Goal: Communication & Community: Answer question/provide support

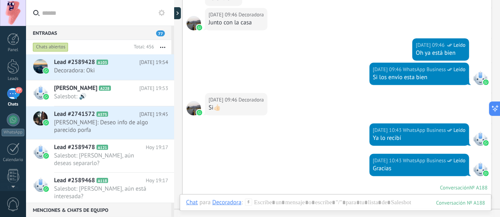
scroll to position [7, 0]
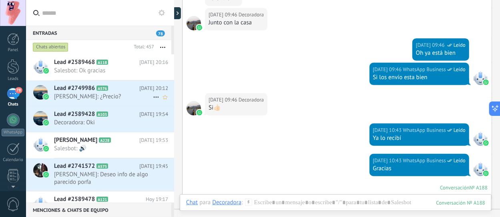
click at [119, 93] on span "Flordely: ¿Precio?" at bounding box center [103, 97] width 99 height 8
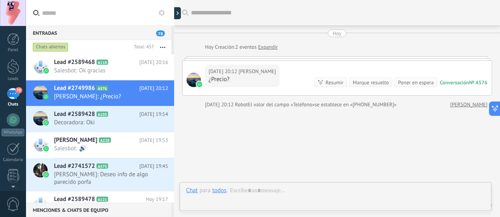
scroll to position [30, 0]
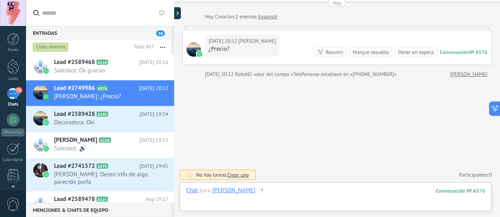
click at [259, 188] on div at bounding box center [335, 199] width 299 height 24
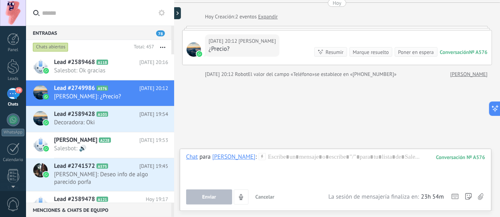
click at [258, 156] on icon at bounding box center [261, 156] width 7 height 7
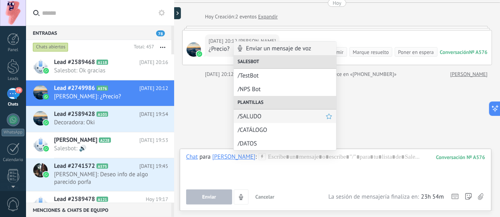
click at [254, 118] on span "/SALUDO" at bounding box center [282, 117] width 88 height 8
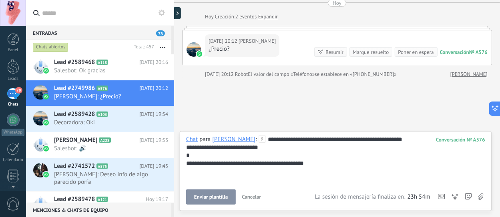
click at [216, 197] on span "Enviar plantilla" at bounding box center [211, 197] width 34 height 6
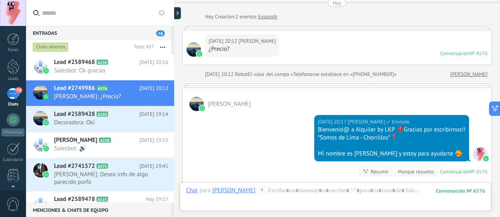
scroll to position [25, 0]
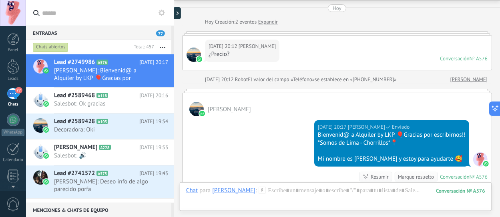
click at [258, 190] on icon at bounding box center [261, 190] width 7 height 7
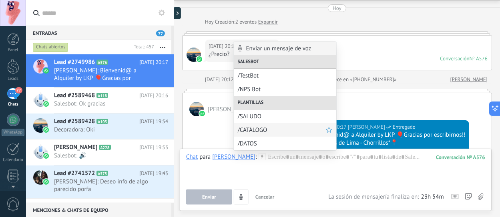
click at [246, 134] on div "/CATÁLOGO" at bounding box center [285, 130] width 102 height 14
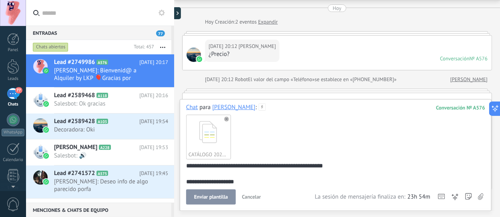
click at [207, 192] on button "Enviar plantilla" at bounding box center [211, 197] width 50 height 15
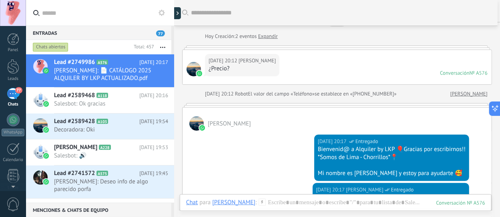
scroll to position [8, 0]
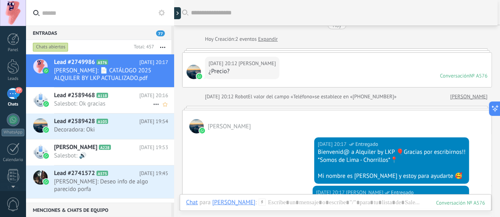
click at [85, 92] on span "Lead #2589468" at bounding box center [74, 96] width 41 height 8
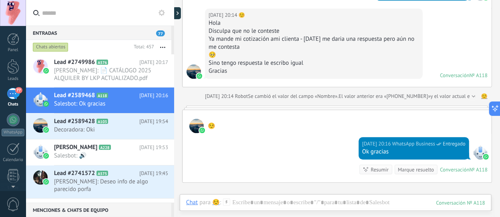
scroll to position [716, 0]
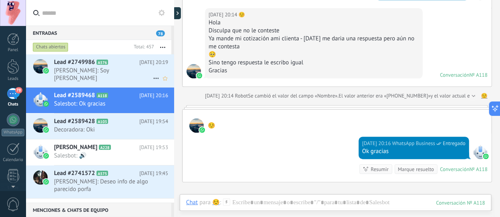
click at [102, 80] on link "Lead #2749986 A576 Hoy 20:19 Flordely: Soy de Trujillo" at bounding box center [100, 70] width 148 height 33
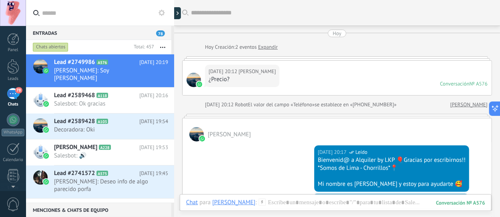
scroll to position [219, 0]
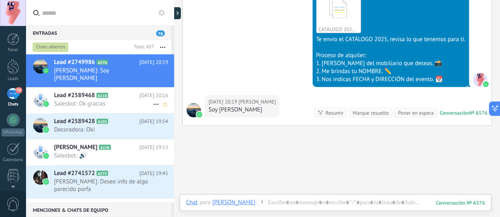
click at [117, 100] on span "Salesbot: Ok gracias" at bounding box center [103, 104] width 99 height 8
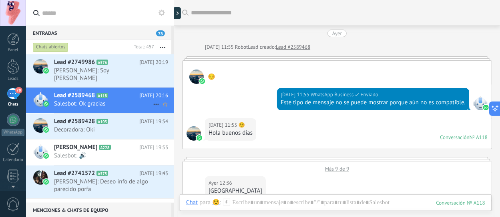
scroll to position [748, 0]
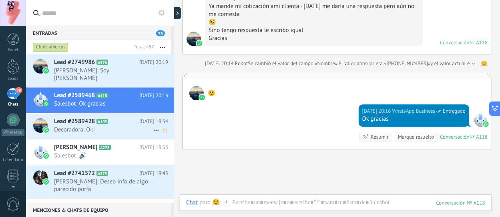
click at [96, 126] on span "Decoradora: Oki" at bounding box center [103, 130] width 99 height 8
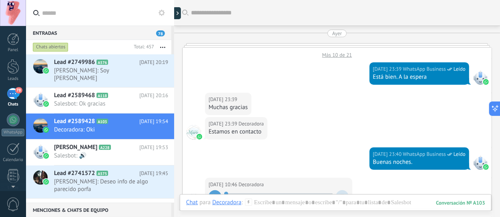
scroll to position [977, 0]
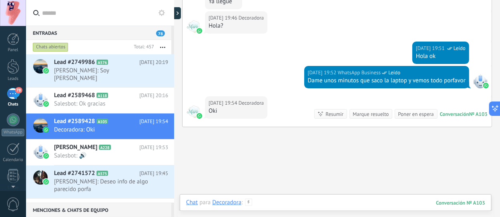
click at [280, 202] on div at bounding box center [335, 211] width 299 height 24
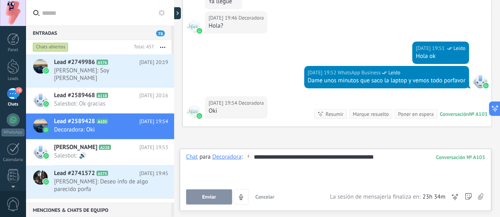
click at [396, 160] on div "**********" at bounding box center [335, 168] width 299 height 30
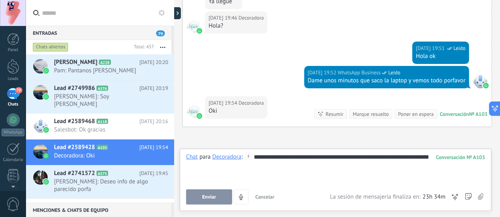
click at [215, 189] on div "**********" at bounding box center [335, 179] width 299 height 52
click at [204, 195] on span "Enviar" at bounding box center [209, 197] width 14 height 6
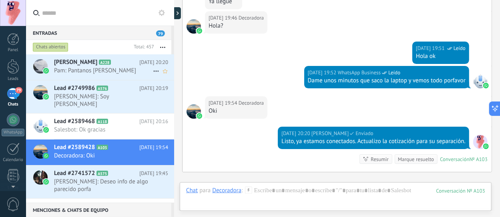
scroll to position [1068, 0]
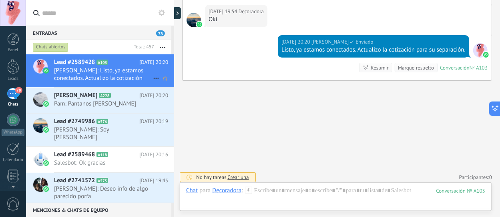
click at [97, 68] on span "Paul O. B.: Listo, ya estamos conectados. Actualizo la cotización para su separ…" at bounding box center [103, 74] width 99 height 15
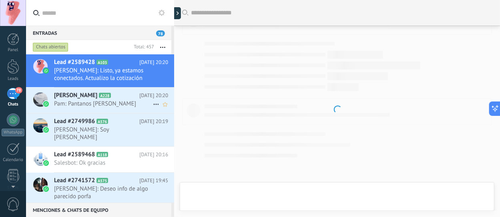
click at [103, 103] on span "Pam: Pantanos de villa" at bounding box center [103, 104] width 99 height 8
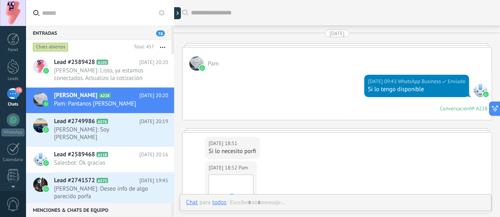
scroll to position [1606, 0]
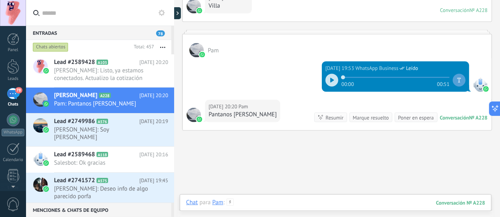
click at [281, 209] on div at bounding box center [335, 211] width 299 height 24
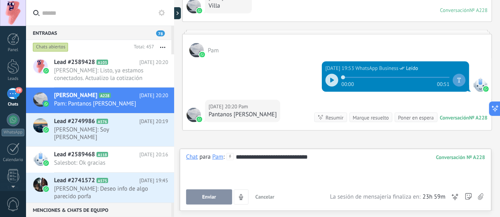
click at [220, 198] on button "Enviar" at bounding box center [209, 197] width 46 height 15
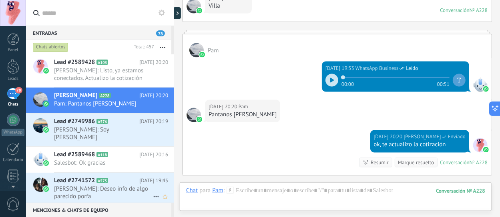
click at [126, 185] on span "Norka Lucar.: Deseo info de algo parecido porfa" at bounding box center [103, 192] width 99 height 15
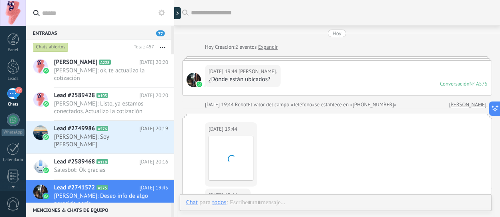
scroll to position [118, 0]
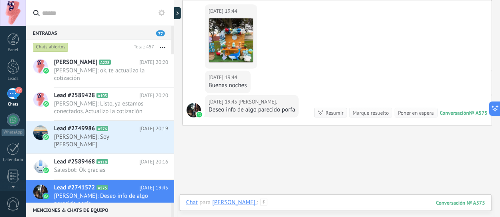
click at [268, 204] on div at bounding box center [335, 211] width 299 height 24
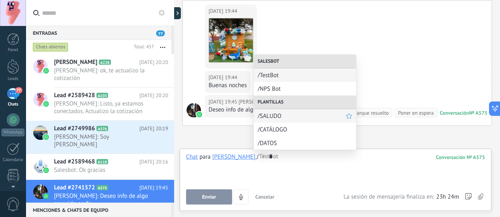
click at [278, 113] on span "/SALUDO" at bounding box center [302, 116] width 88 height 8
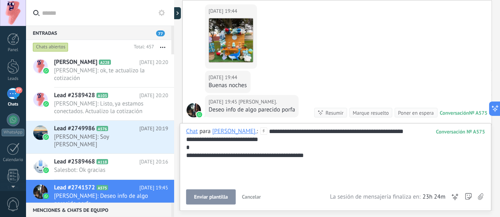
click at [215, 194] on span "Enviar plantilla" at bounding box center [211, 197] width 34 height 6
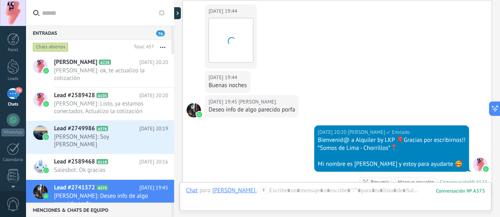
scroll to position [234, 0]
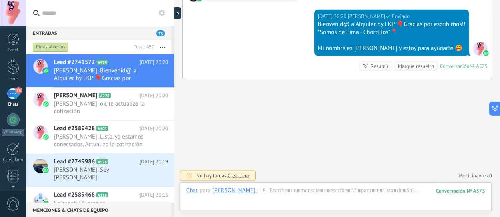
click at [260, 191] on use at bounding box center [263, 190] width 7 height 7
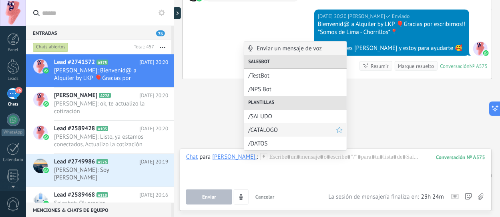
click at [261, 129] on span "/CATÁLOGO" at bounding box center [292, 130] width 88 height 8
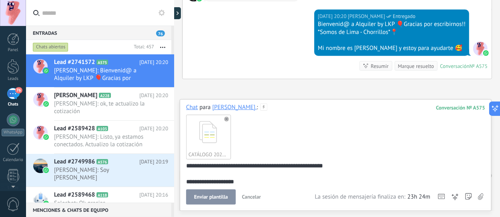
scroll to position [34, 0]
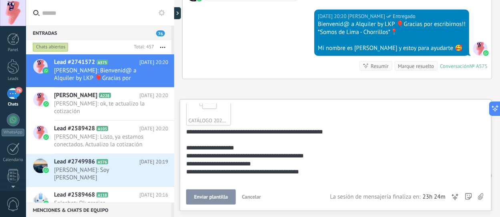
click at [208, 196] on span "Enviar plantilla" at bounding box center [211, 197] width 34 height 6
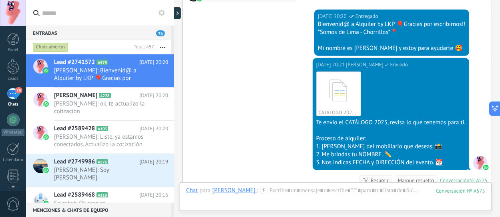
scroll to position [348, 0]
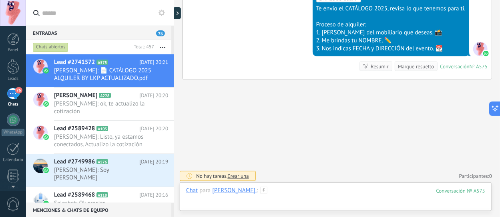
click at [279, 190] on div at bounding box center [335, 199] width 299 height 24
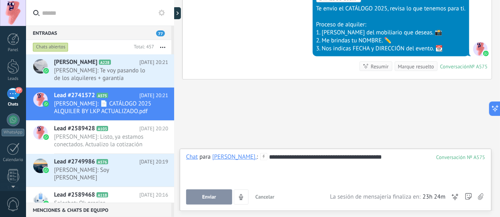
click at [206, 199] on span "Enviar" at bounding box center [209, 197] width 14 height 6
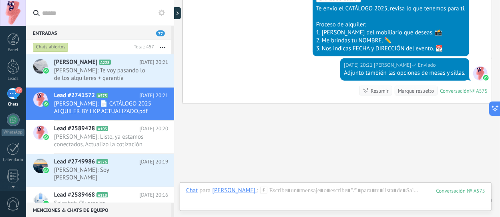
scroll to position [372, 0]
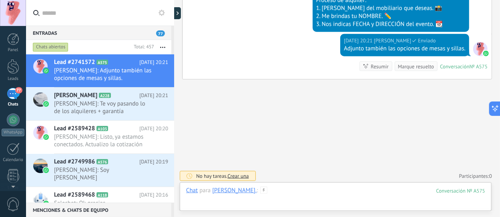
click at [294, 200] on div at bounding box center [335, 199] width 299 height 24
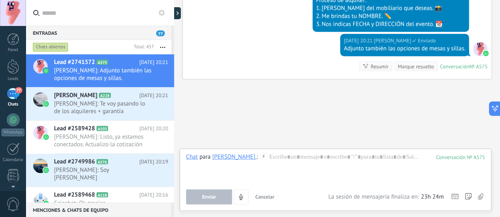
click at [481, 200] on icon at bounding box center [481, 197] width 6 height 7
click at [0, 0] on input "file" at bounding box center [0, 0] width 0 height 0
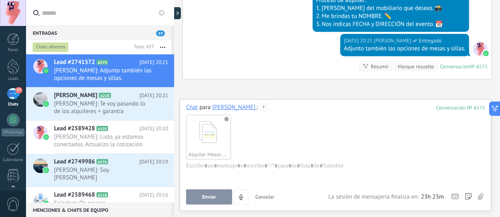
click at [224, 195] on button "Enviar" at bounding box center [209, 197] width 46 height 15
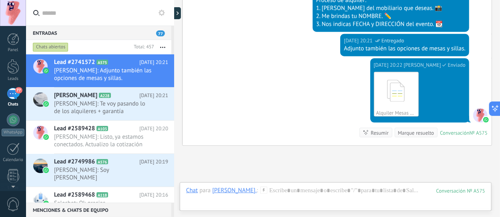
scroll to position [438, 0]
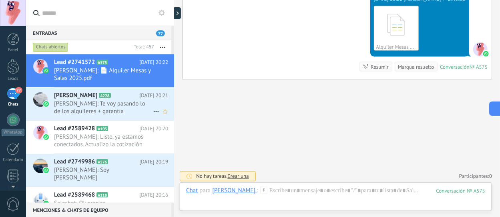
click at [103, 112] on span "Pam: Te voy pasando lo de los alquileres + garantía" at bounding box center [103, 107] width 99 height 15
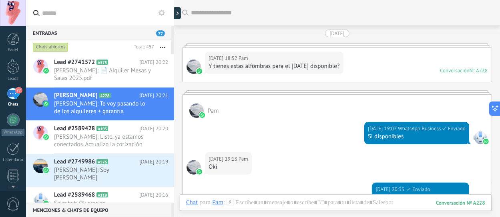
scroll to position [1561, 0]
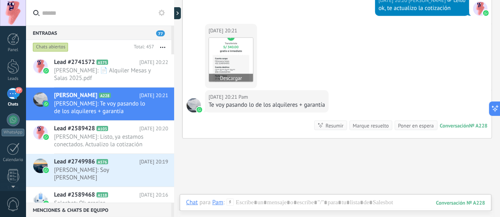
click at [235, 56] on img at bounding box center [231, 60] width 44 height 44
click at [236, 74] on button "Descargar" at bounding box center [231, 78] width 44 height 8
click at [254, 199] on div at bounding box center [335, 211] width 299 height 24
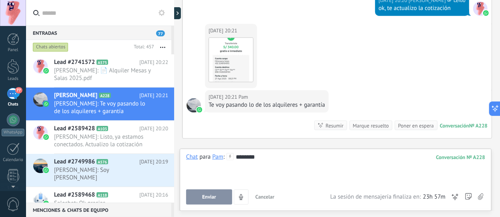
click at [218, 193] on button "Enviar" at bounding box center [209, 197] width 46 height 15
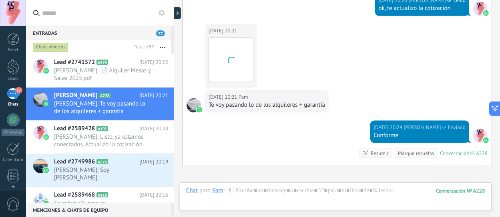
scroll to position [1644, 0]
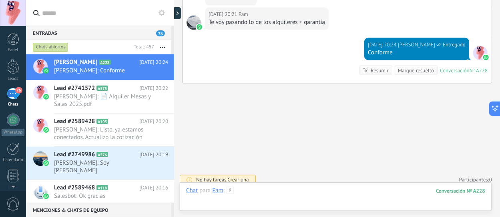
click at [254, 191] on div at bounding box center [335, 199] width 299 height 24
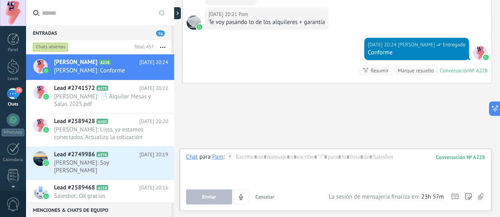
click at [230, 158] on icon at bounding box center [229, 156] width 7 height 7
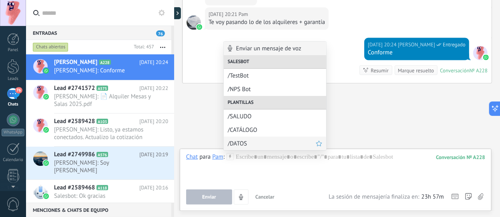
click at [242, 139] on div "/DATOS" at bounding box center [275, 144] width 102 height 14
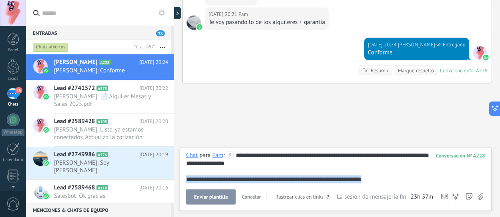
drag, startPoint x: 387, startPoint y: 180, endPoint x: 186, endPoint y: 182, distance: 200.8
click at [186, 182] on div "**********" at bounding box center [335, 168] width 299 height 32
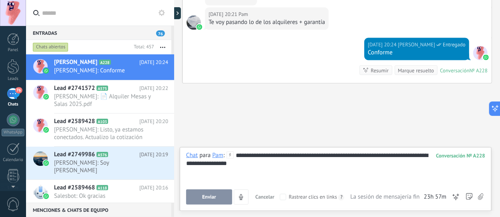
click at [228, 196] on button "Enviar" at bounding box center [209, 197] width 46 height 15
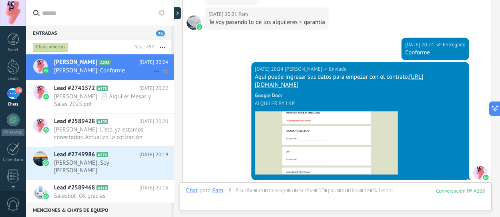
scroll to position [1676, 0]
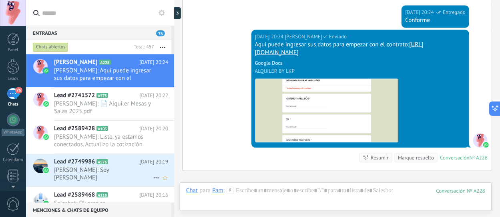
click at [112, 170] on span "Flordely: Soy de Trujillo" at bounding box center [103, 173] width 99 height 15
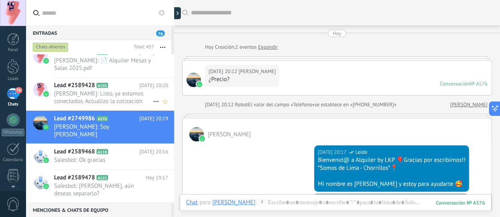
scroll to position [219, 0]
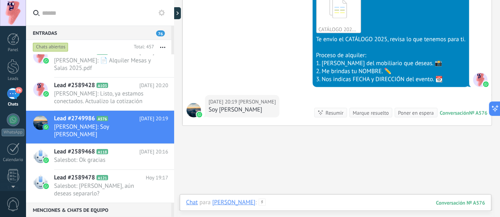
click at [266, 204] on div at bounding box center [335, 211] width 299 height 24
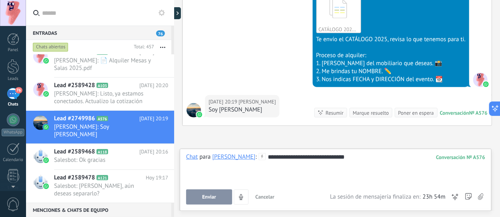
click at [209, 199] on span "Enviar" at bounding box center [209, 197] width 14 height 6
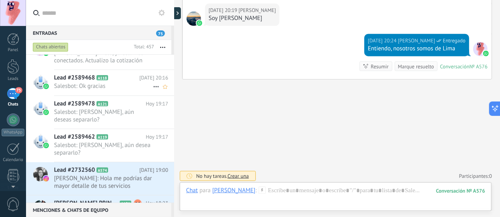
scroll to position [120, 0]
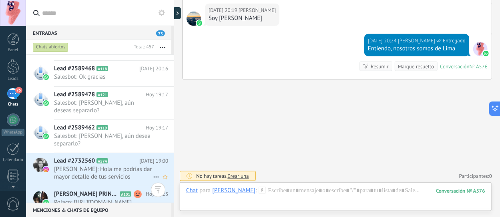
click at [115, 166] on span "Cynthia Rodriguez: Hola me podrías dar mayor detalle de tus servicios" at bounding box center [103, 173] width 99 height 15
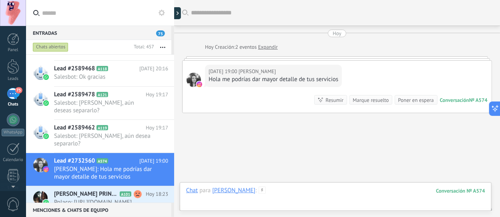
click at [286, 189] on div at bounding box center [335, 199] width 299 height 24
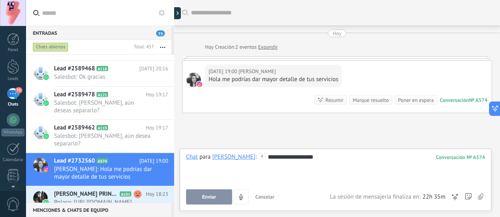
click at [218, 200] on button "Enviar" at bounding box center [209, 197] width 46 height 15
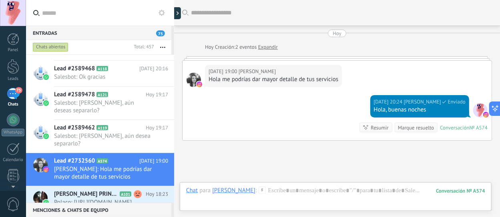
scroll to position [62, 0]
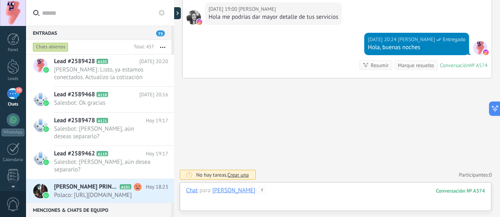
click at [278, 187] on div at bounding box center [335, 199] width 299 height 24
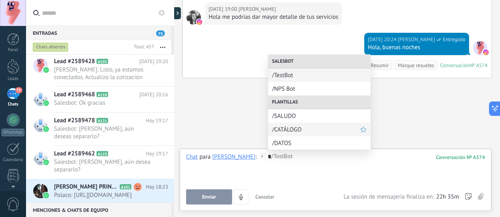
click at [300, 132] on span "/CATÁLOGO" at bounding box center [316, 130] width 88 height 8
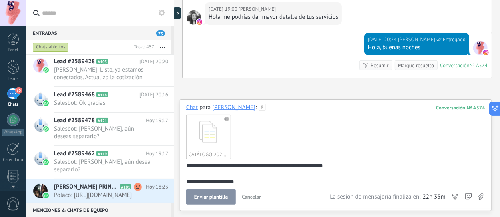
click at [218, 200] on span "Enviar plantilla" at bounding box center [211, 197] width 34 height 6
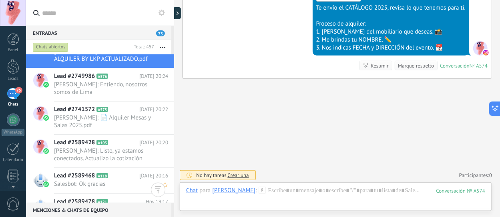
scroll to position [0, 0]
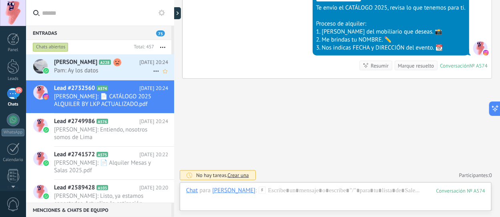
click at [97, 76] on div "PAMELA QUINTANILLA A228 Hoy 20:24 Pam: Ay los datos" at bounding box center [114, 66] width 120 height 25
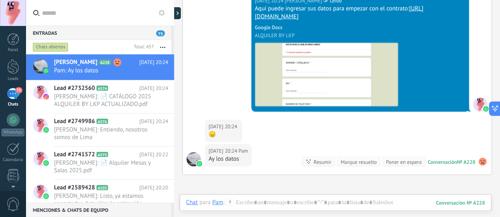
scroll to position [1567, 0]
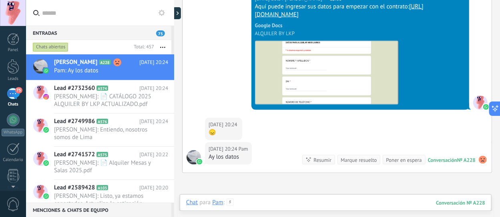
click at [266, 201] on div at bounding box center [335, 211] width 299 height 24
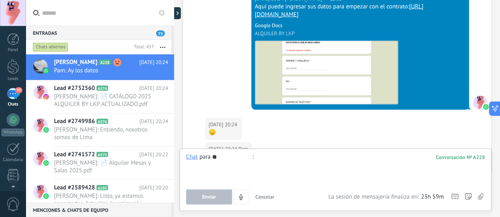
type input "*"
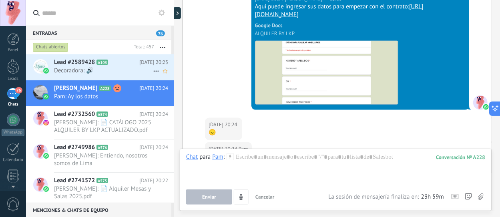
click at [88, 69] on span "Decoradora: 🔊" at bounding box center [103, 71] width 99 height 8
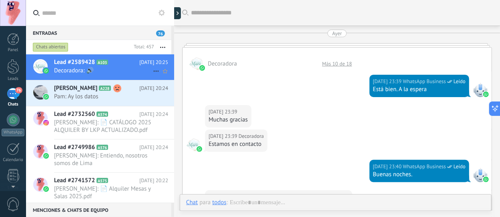
scroll to position [1087, 0]
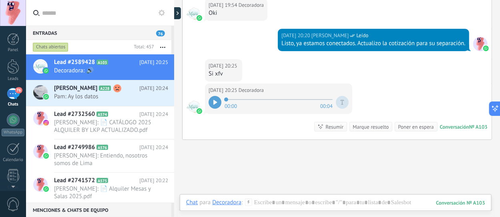
click at [214, 96] on div at bounding box center [214, 102] width 13 height 13
click at [89, 98] on span "Pam: Ay los datos" at bounding box center [103, 97] width 99 height 8
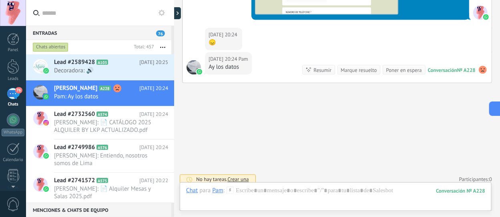
click at [162, 44] on button "button" at bounding box center [162, 47] width 17 height 14
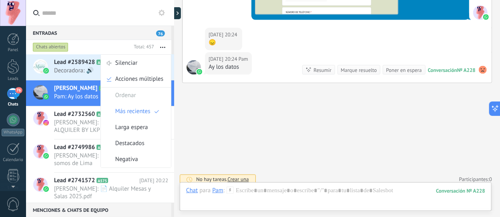
click at [53, 47] on div "Chats abiertos" at bounding box center [51, 47] width 36 height 10
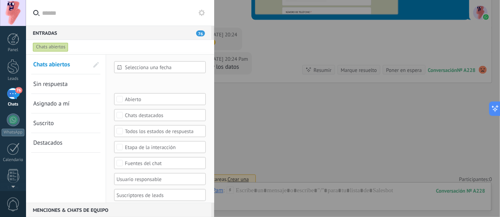
click at [48, 120] on span "Suscrito" at bounding box center [43, 124] width 20 height 8
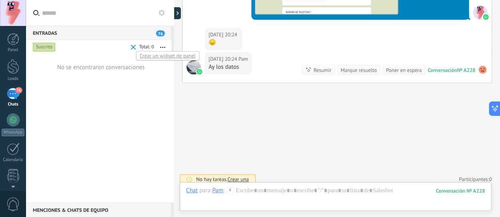
click at [136, 47] on div at bounding box center [145, 48] width 18 height 8
click at [132, 46] on span at bounding box center [133, 47] width 5 height 5
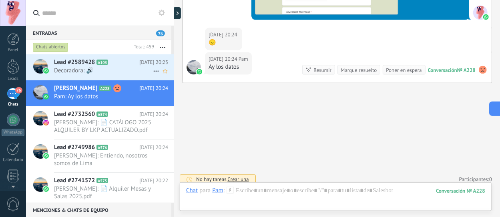
click at [96, 70] on span "Decoradora: 🔊" at bounding box center [103, 71] width 99 height 8
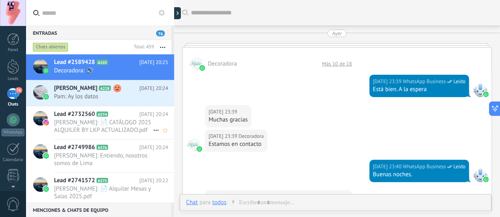
scroll to position [1087, 0]
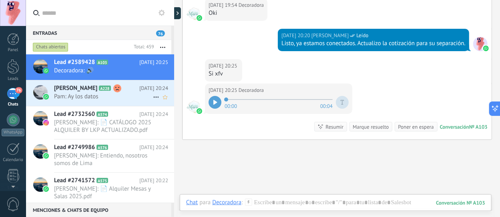
click at [106, 94] on span "Pam: Ay los datos" at bounding box center [103, 97] width 99 height 8
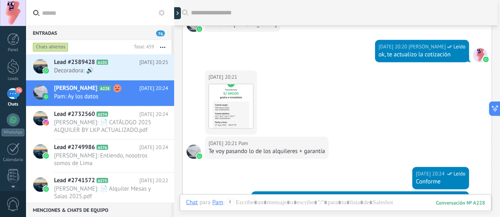
scroll to position [1365, 0]
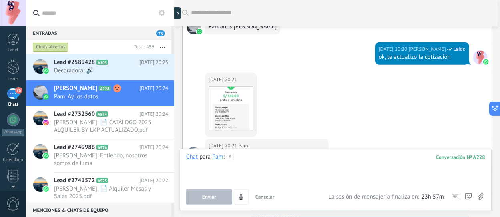
click at [255, 202] on div "Chat para Pam : 228 Enviar Cancelar Rastrear clics en links ? Reducir links lar…" at bounding box center [335, 179] width 299 height 52
paste div
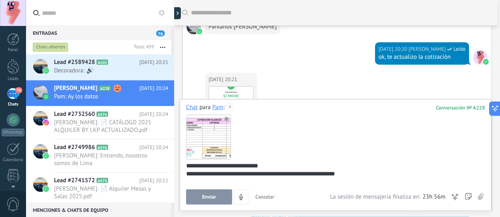
click at [212, 196] on span "Enviar" at bounding box center [209, 197] width 14 height 6
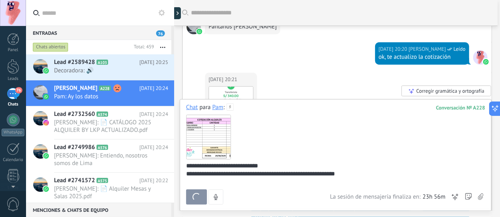
scroll to position [1760, 0]
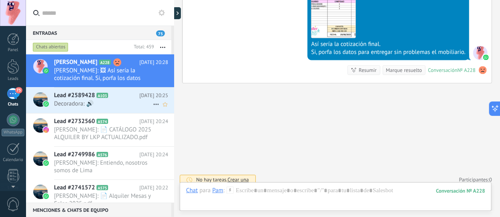
click at [106, 106] on span "Decoradora: 🔊" at bounding box center [103, 104] width 99 height 8
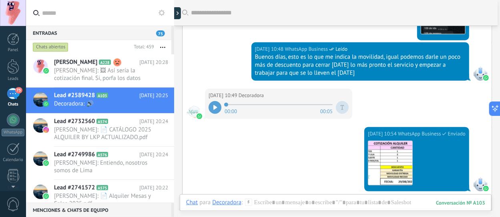
scroll to position [264, 0]
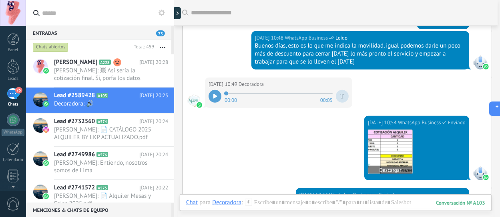
click at [397, 150] on img at bounding box center [390, 152] width 44 height 44
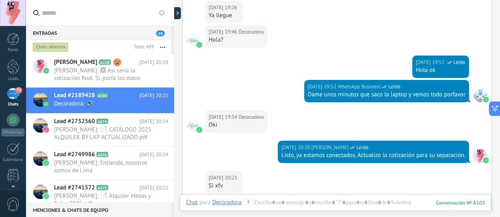
scroll to position [1146, 0]
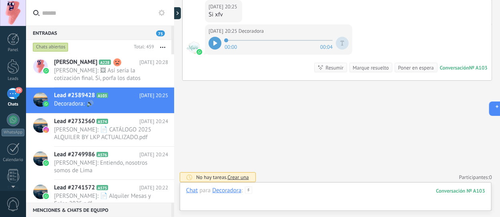
click at [282, 192] on div at bounding box center [335, 199] width 299 height 24
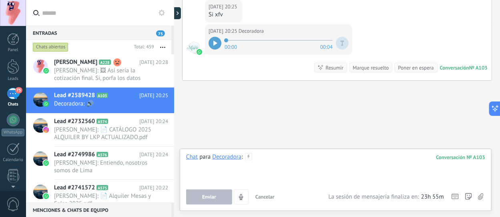
paste div
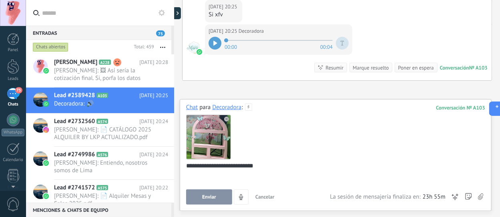
click at [206, 201] on button "Enviar" at bounding box center [209, 197] width 46 height 15
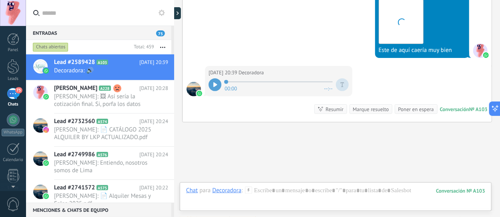
scroll to position [1265, 0]
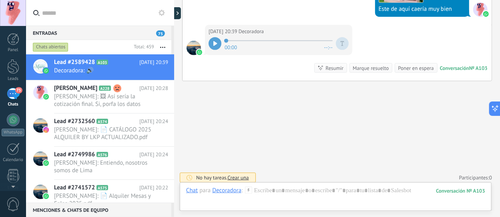
click at [216, 41] on icon at bounding box center [215, 43] width 4 height 5
click at [284, 192] on div at bounding box center [335, 199] width 299 height 24
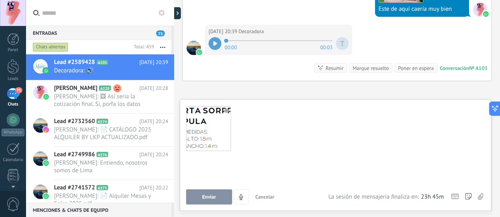
scroll to position [8, 0]
click at [227, 112] on use at bounding box center [226, 111] width 5 height 5
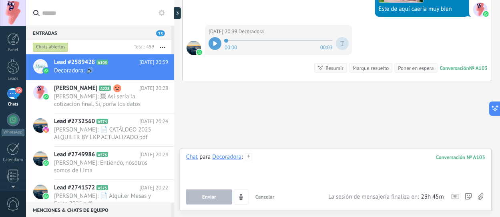
scroll to position [0, 0]
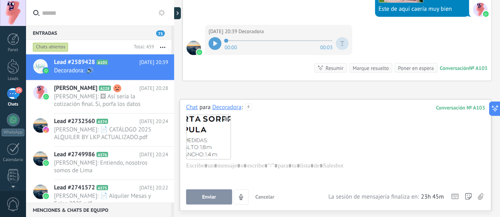
click at [223, 199] on button "Enviar" at bounding box center [209, 197] width 46 height 15
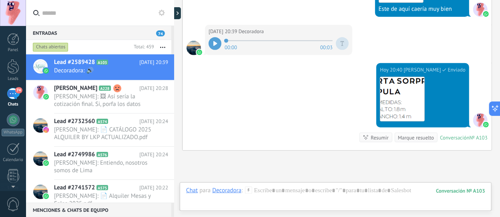
scroll to position [1334, 0]
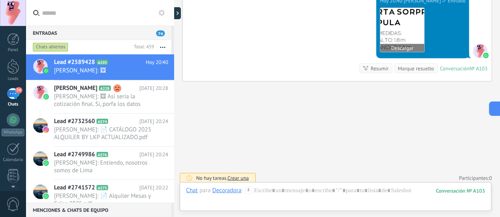
click at [407, 46] on button "Descargar" at bounding box center [402, 48] width 44 height 8
click at [407, 46] on link "Descargar" at bounding box center [402, 30] width 45 height 45
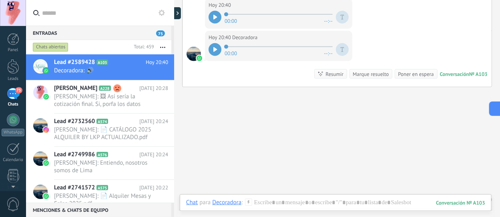
scroll to position [1307, 0]
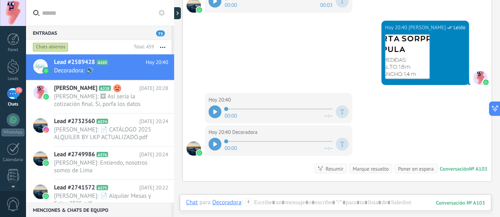
click at [213, 110] on icon at bounding box center [215, 112] width 4 height 5
click at [216, 142] on icon at bounding box center [215, 144] width 4 height 5
click at [284, 203] on div at bounding box center [335, 211] width 299 height 24
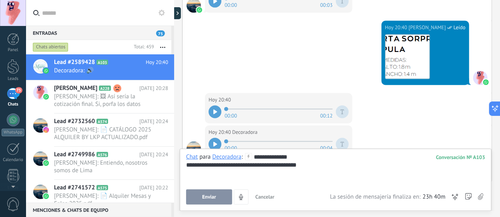
click at [209, 204] on button "Enviar" at bounding box center [209, 197] width 46 height 15
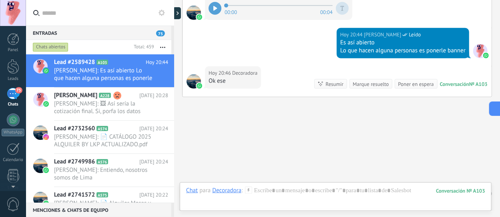
scroll to position [1459, 0]
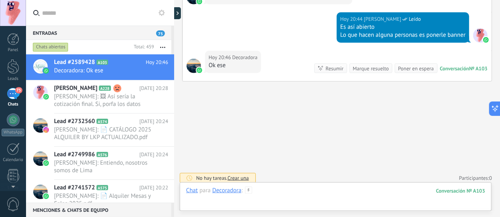
click at [300, 193] on div at bounding box center [335, 199] width 299 height 24
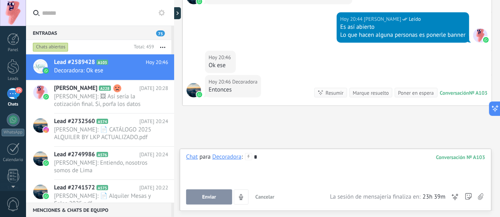
scroll to position [1483, 0]
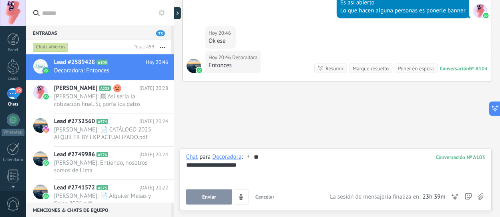
click at [207, 200] on span "Enviar" at bounding box center [209, 197] width 14 height 6
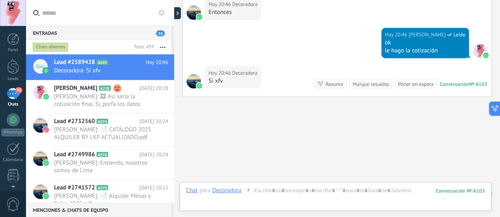
scroll to position [1552, 0]
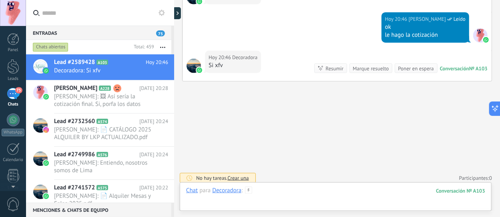
click at [277, 190] on div at bounding box center [335, 199] width 299 height 24
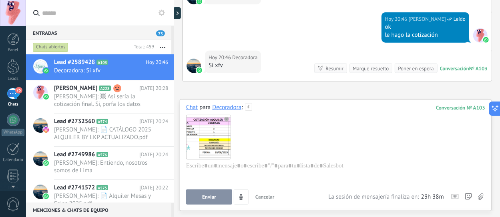
click at [214, 197] on span "Enviar" at bounding box center [209, 197] width 14 height 6
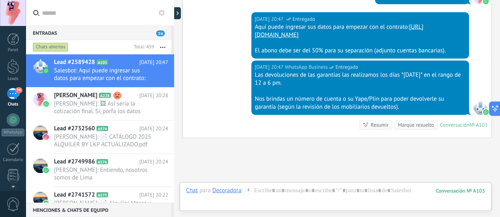
scroll to position [1749, 0]
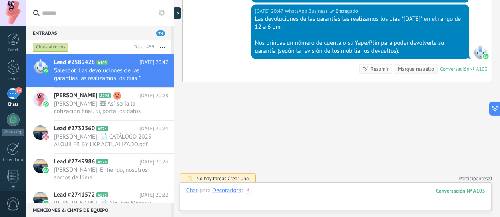
click at [368, 192] on div at bounding box center [335, 199] width 299 height 24
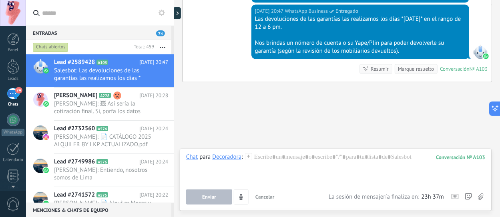
click at [481, 197] on use at bounding box center [481, 197] width 6 height 6
click at [0, 0] on input "file" at bounding box center [0, 0] width 0 height 0
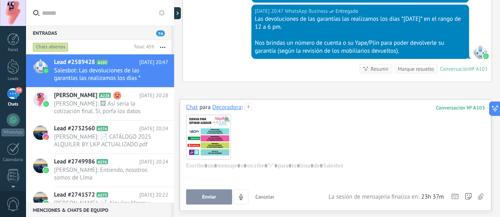
click at [216, 196] on span "Enviar" at bounding box center [209, 197] width 14 height 6
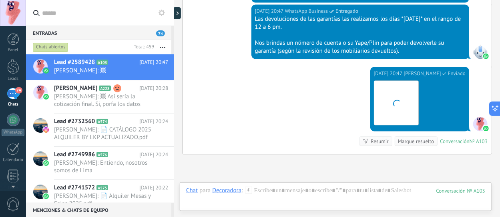
scroll to position [1821, 0]
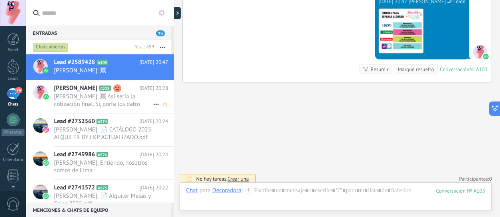
click at [100, 99] on span "[PERSON_NAME]: 🖼 Así sería la cotización final. Si, porfa los datos para entreg…" at bounding box center [103, 100] width 99 height 15
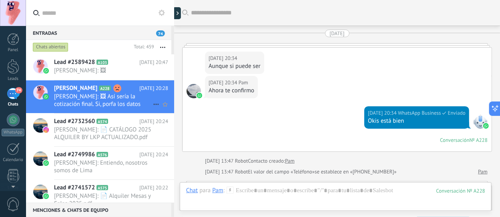
scroll to position [1599, 0]
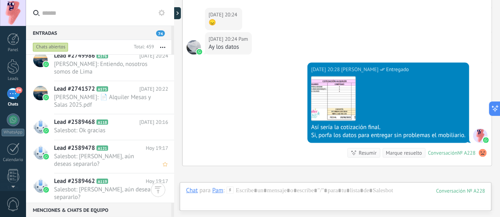
scroll to position [160, 0]
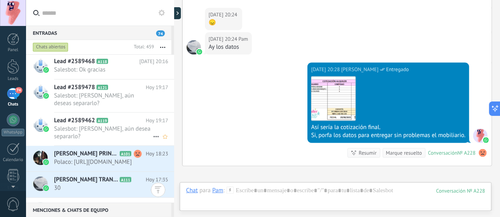
click at [99, 117] on h2 "Lead #2589462 A119" at bounding box center [100, 121] width 92 height 8
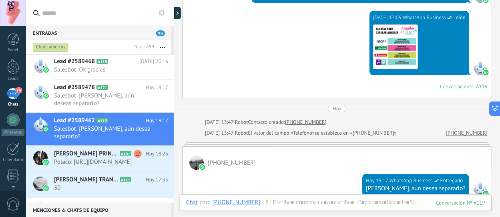
scroll to position [862, 0]
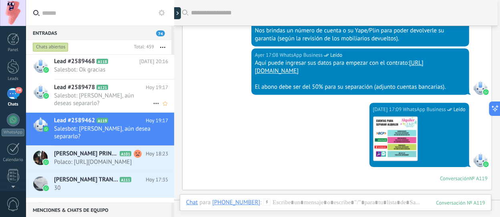
click at [109, 88] on h2 "Lead #2589478 A121" at bounding box center [100, 88] width 92 height 8
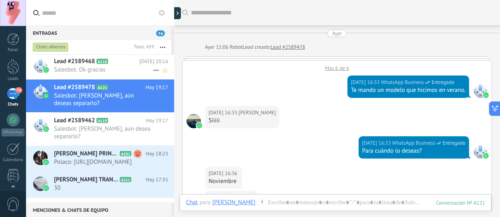
scroll to position [396, 0]
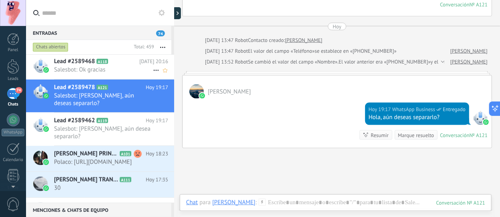
click at [89, 61] on span "Lead #2589468" at bounding box center [74, 62] width 41 height 8
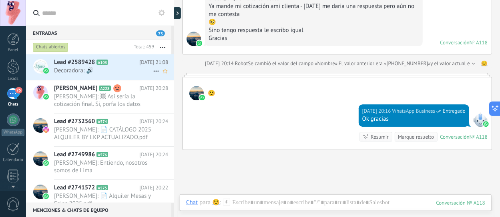
click at [94, 62] on span "Lead #2589428" at bounding box center [74, 62] width 41 height 8
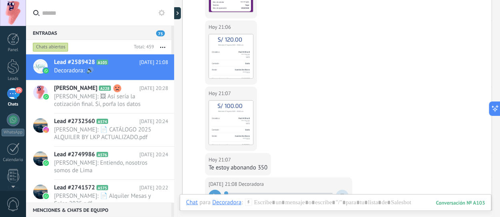
scroll to position [1255, 0]
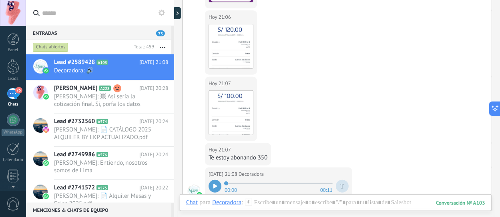
click at [214, 184] on icon at bounding box center [215, 186] width 4 height 5
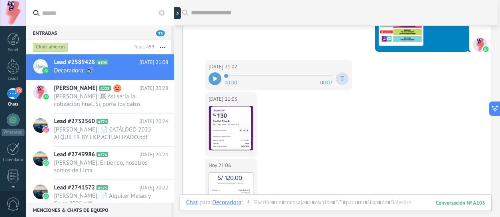
scroll to position [1103, 0]
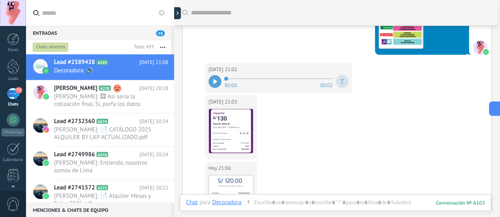
click at [212, 77] on div at bounding box center [214, 81] width 13 height 13
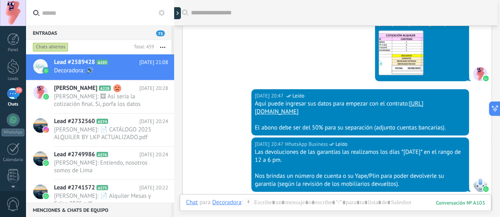
scroll to position [825, 0]
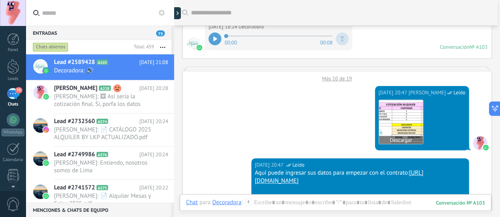
click at [423, 112] on img at bounding box center [401, 122] width 44 height 44
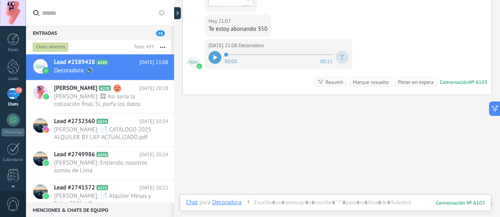
scroll to position [1396, 0]
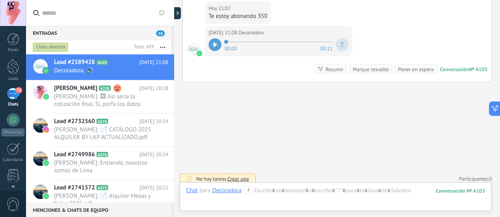
click at [212, 38] on div at bounding box center [214, 44] width 13 height 13
click at [334, 189] on div at bounding box center [335, 199] width 299 height 24
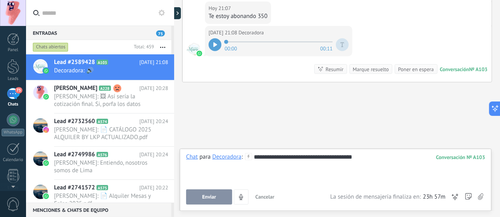
click at [212, 196] on span "Enviar" at bounding box center [209, 197] width 14 height 6
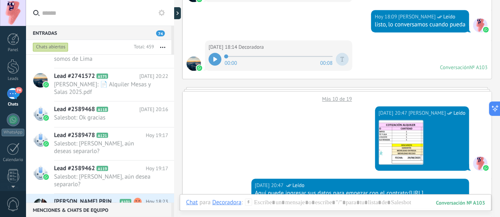
scroll to position [0, 0]
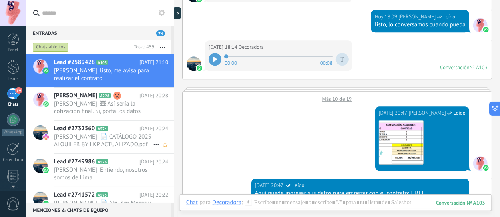
click at [114, 141] on span "[PERSON_NAME]: 📄 CATÁLOGO 2025 ALQUILER BY LKP ACTUALIZADO.pdf" at bounding box center [103, 140] width 99 height 15
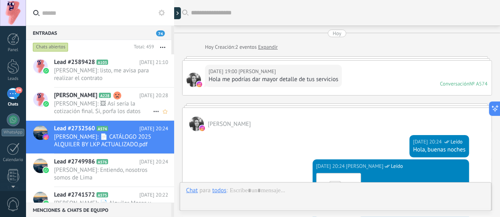
click at [92, 99] on span "[PERSON_NAME]" at bounding box center [75, 96] width 43 height 8
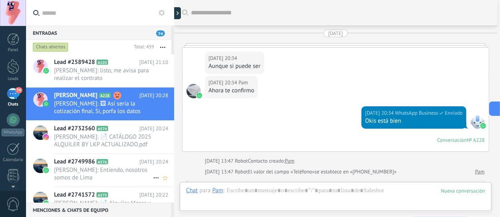
click at [100, 171] on span "[PERSON_NAME]: Entiendo, nosotros somos de Lima" at bounding box center [103, 173] width 99 height 15
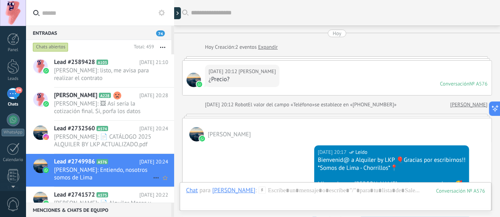
scroll to position [311, 0]
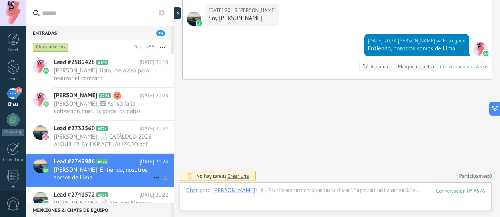
click at [154, 177] on icon at bounding box center [156, 178] width 10 height 10
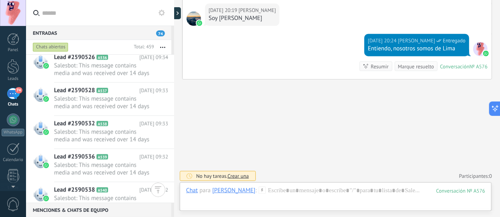
scroll to position [12066, 0]
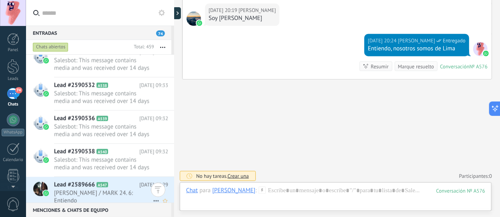
click at [105, 188] on div "Lead #2589666 A547 [DATE] 09:29 [PERSON_NAME] / MARK 24. 6: Entiendo" at bounding box center [114, 193] width 120 height 33
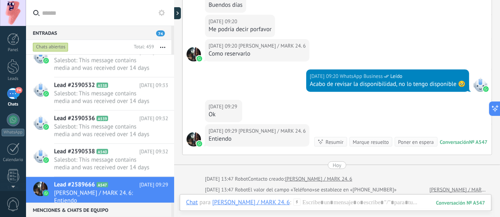
scroll to position [153, 0]
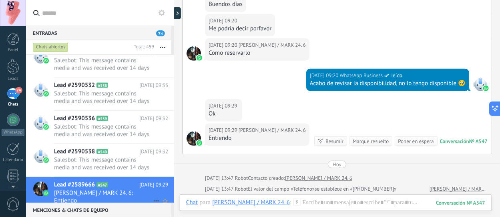
click at [153, 196] on icon at bounding box center [156, 201] width 10 height 10
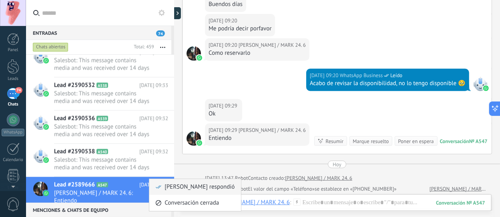
click at [181, 188] on span "[PERSON_NAME] respondió" at bounding box center [199, 187] width 70 height 16
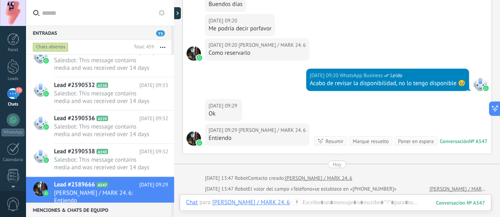
scroll to position [164, 0]
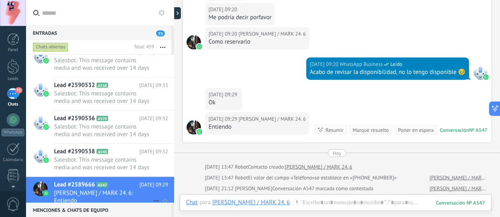
click at [151, 196] on icon at bounding box center [156, 201] width 10 height 10
click at [160, 195] on use at bounding box center [159, 197] width 6 height 6
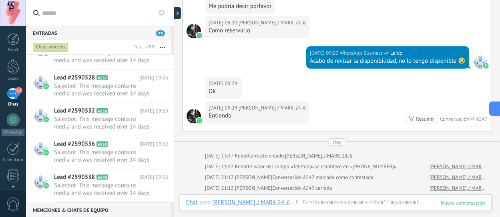
scroll to position [12040, 0]
click at [138, 190] on span "Salesbot: This message contains media and was received over 14 days before you …" at bounding box center [103, 189] width 99 height 15
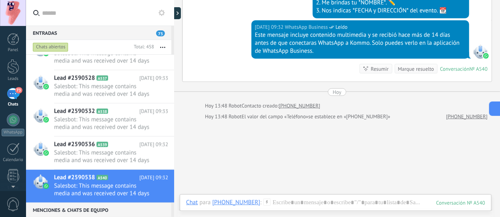
scroll to position [228, 0]
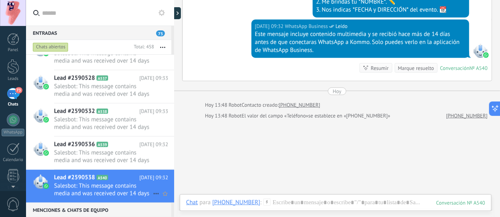
click at [155, 192] on icon at bounding box center [156, 194] width 10 height 10
click at [162, 193] on div "Conversación cerrada" at bounding box center [187, 197] width 64 height 16
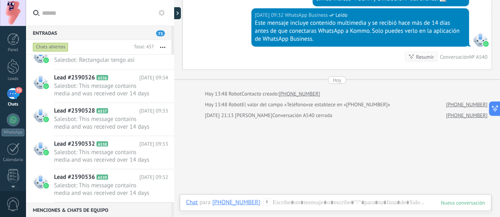
scroll to position [12006, 0]
click at [151, 191] on icon at bounding box center [156, 194] width 10 height 10
click at [126, 188] on div at bounding box center [250, 108] width 500 height 217
click at [52, 49] on div "Chats abiertos" at bounding box center [51, 47] width 36 height 10
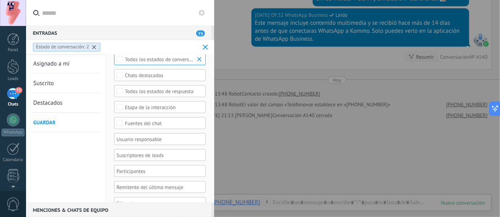
scroll to position [40, 0]
click at [136, 138] on div at bounding box center [157, 139] width 84 height 10
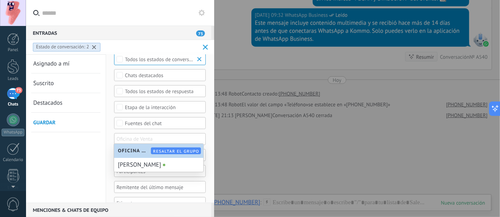
click at [140, 137] on input "text" at bounding box center [136, 139] width 40 height 10
click at [203, 46] on span at bounding box center [205, 47] width 5 height 5
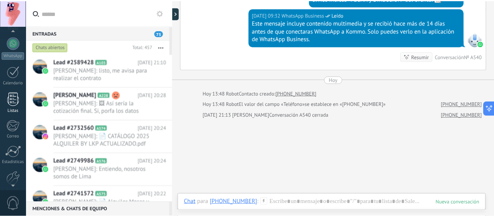
scroll to position [78, 0]
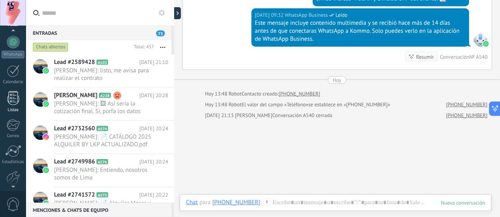
click at [16, 98] on div at bounding box center [13, 98] width 12 height 14
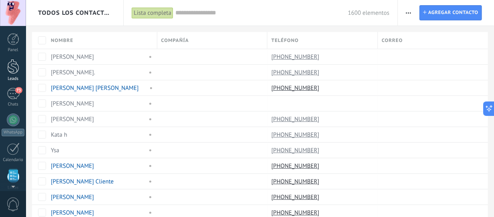
click at [15, 60] on div at bounding box center [13, 66] width 12 height 15
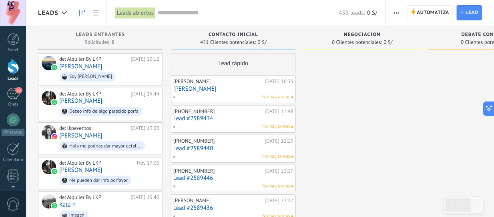
click at [210, 92] on div "[PERSON_NAME][DATE] 16:35 [PERSON_NAME] No hay tareas" at bounding box center [233, 89] width 120 height 23
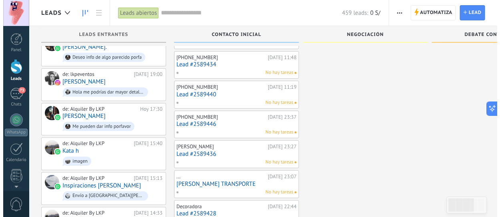
scroll to position [54, 0]
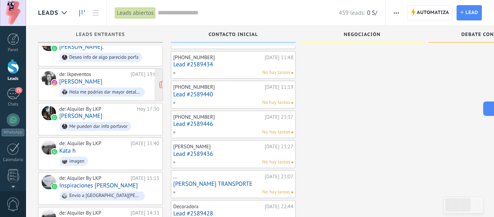
click at [111, 86] on span "Hola me podrías dar mayor detalle de tus servicios" at bounding box center [109, 92] width 100 height 12
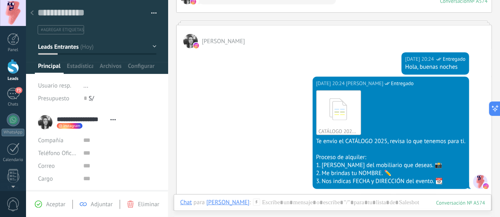
scroll to position [82, 0]
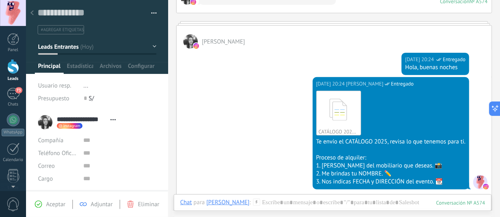
click at [28, 12] on div at bounding box center [31, 14] width 11 height 16
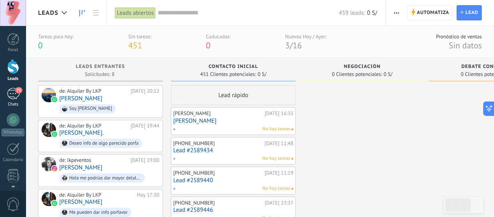
click at [12, 94] on div "73" at bounding box center [13, 94] width 13 height 12
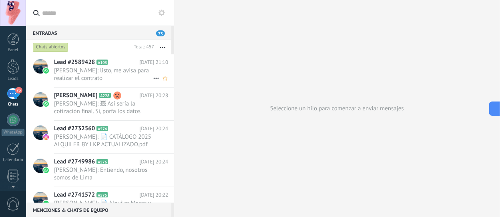
click at [94, 64] on span "Lead #2589428" at bounding box center [74, 62] width 41 height 8
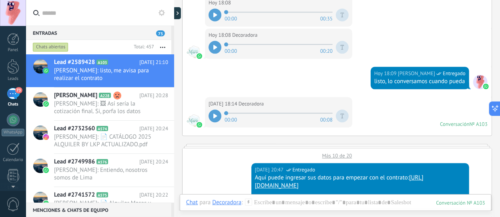
scroll to position [688, 0]
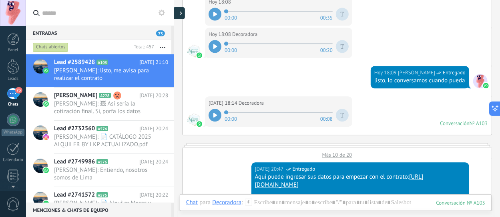
click at [180, 12] on use at bounding box center [181, 14] width 2 height 4
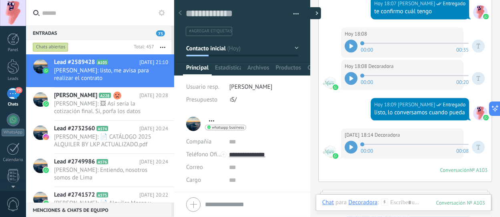
scroll to position [12, 0]
click at [240, 120] on icon at bounding box center [242, 120] width 5 height 1
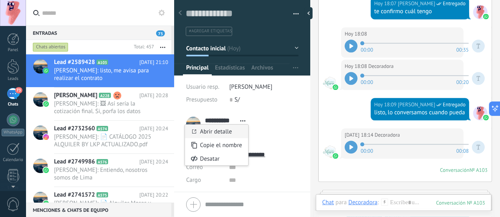
click at [222, 128] on link "Abrir detalle" at bounding box center [216, 132] width 32 height 8
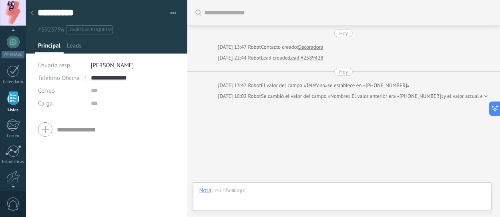
scroll to position [22, 0]
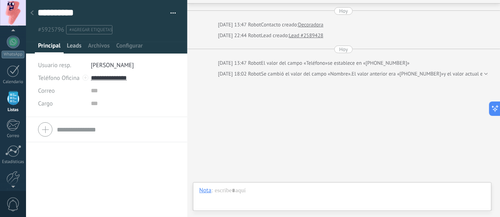
click at [67, 42] on span "Leads" at bounding box center [74, 48] width 15 height 12
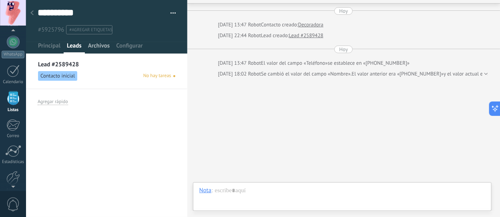
click at [96, 49] on span "Archivos" at bounding box center [99, 48] width 22 height 12
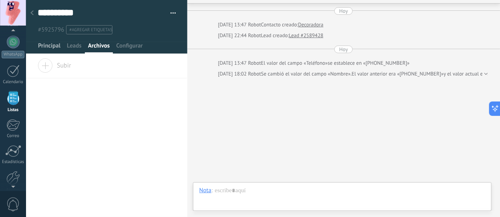
click at [51, 49] on span "Principal" at bounding box center [49, 48] width 22 height 12
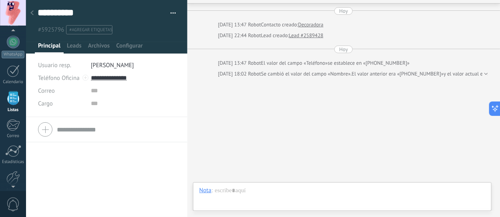
click at [30, 11] on icon at bounding box center [31, 12] width 3 height 5
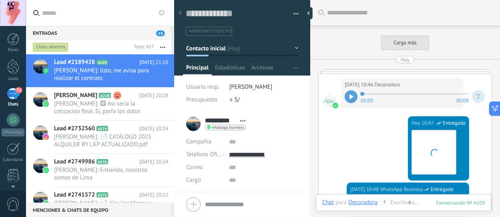
scroll to position [1324, 0]
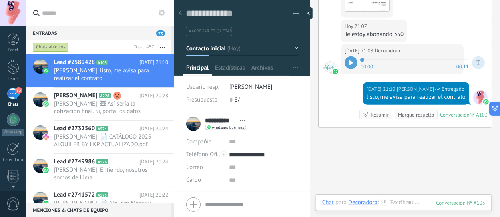
click at [182, 11] on div at bounding box center [179, 14] width 11 height 16
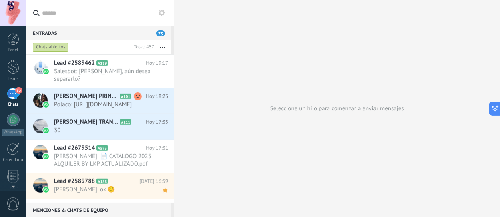
scroll to position [302, 0]
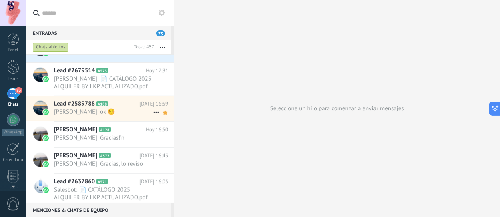
click at [94, 100] on span "Lead #2589788" at bounding box center [74, 104] width 41 height 8
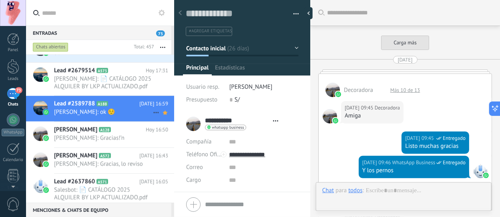
type textarea "**********"
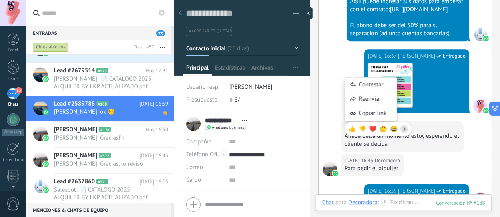
scroll to position [920, 0]
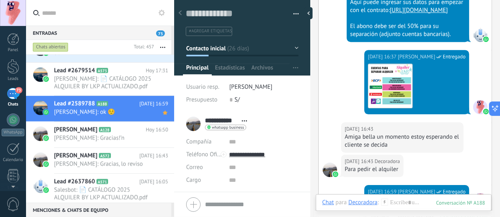
click at [341, 63] on div "[DATE] 16:37 [PERSON_NAME] Entregado Descargar" at bounding box center [404, 86] width 173 height 72
type input "**********"
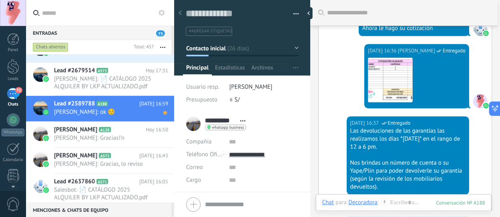
scroll to position [711, 0]
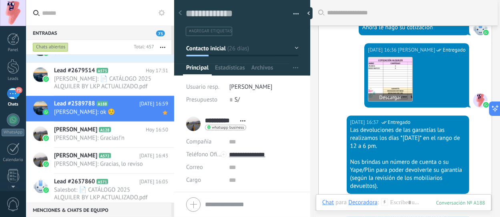
click at [406, 68] on img at bounding box center [390, 79] width 44 height 44
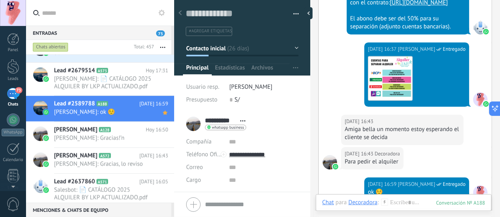
scroll to position [1077, 0]
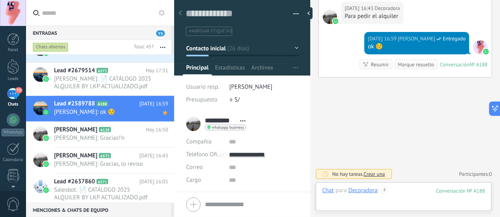
click at [399, 193] on div at bounding box center [403, 199] width 163 height 24
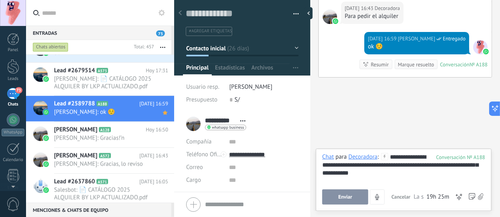
click at [345, 197] on span "Enviar" at bounding box center [345, 197] width 14 height 6
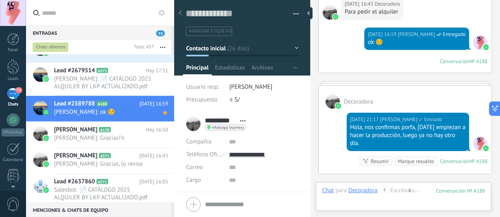
scroll to position [295, 0]
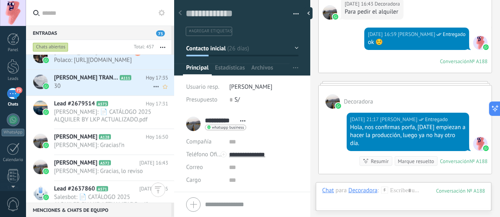
click at [99, 82] on span "30" at bounding box center [103, 86] width 99 height 8
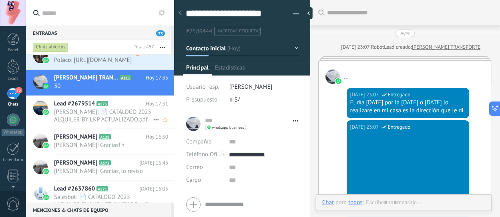
click at [105, 109] on span "[PERSON_NAME]: 📄 CATÁLOGO 2025 ALQUILER BY LKP ACTUALIZADO.pdf" at bounding box center [103, 115] width 99 height 15
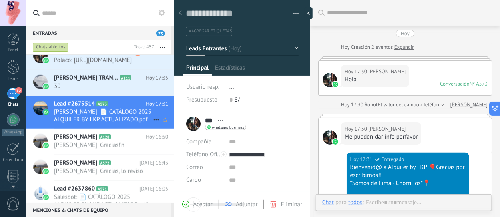
scroll to position [12, 0]
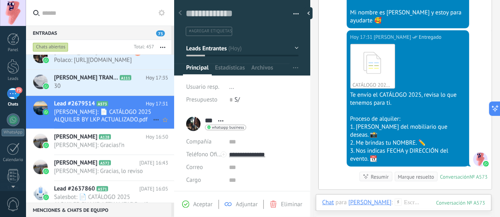
click at [154, 115] on icon at bounding box center [156, 120] width 10 height 10
click at [166, 114] on span "Conversación cerrada" at bounding box center [191, 116] width 54 height 16
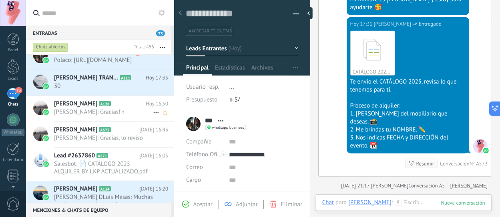
click at [104, 108] on span "[PERSON_NAME]: Gracias!’n" at bounding box center [103, 112] width 99 height 8
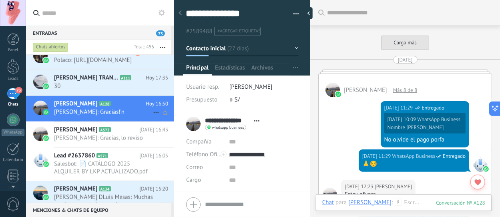
scroll to position [1475, 0]
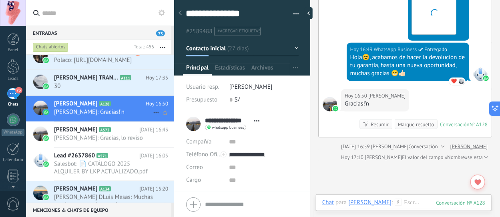
click at [152, 108] on icon at bounding box center [156, 113] width 10 height 10
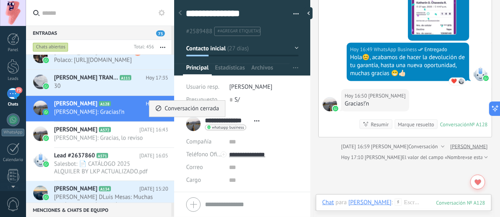
click at [170, 111] on span "Conversación cerrada" at bounding box center [191, 109] width 54 height 16
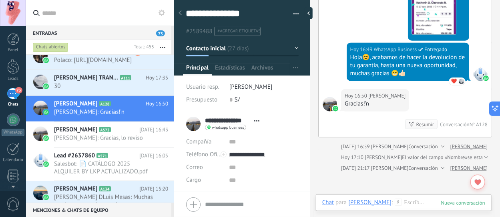
scroll to position [1486, 0]
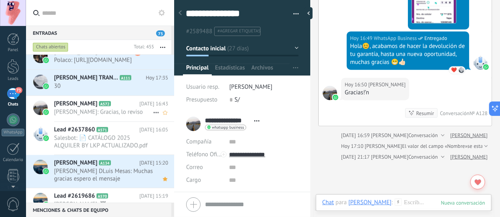
click at [127, 108] on span "[PERSON_NAME]: Gracias, lo reviso" at bounding box center [103, 112] width 99 height 8
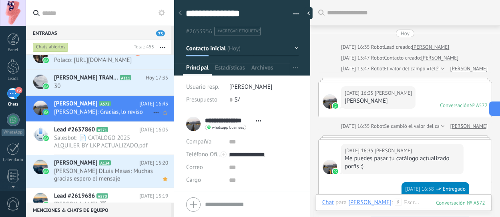
scroll to position [193, 0]
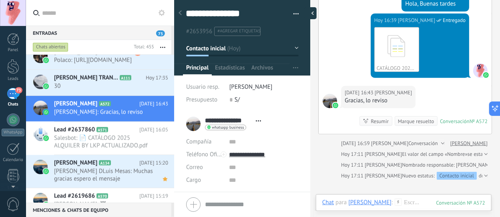
click at [310, 16] on div at bounding box center [310, 13] width 12 height 12
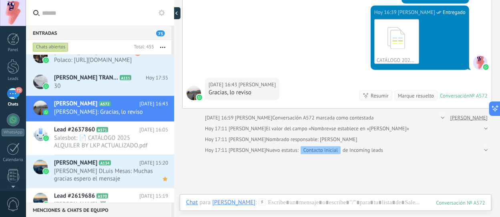
type textarea "**********"
click at [154, 108] on icon at bounding box center [156, 113] width 10 height 10
click at [118, 104] on div at bounding box center [250, 108] width 500 height 217
click at [118, 108] on span "[PERSON_NAME]: Gracias, lo reviso" at bounding box center [103, 112] width 99 height 8
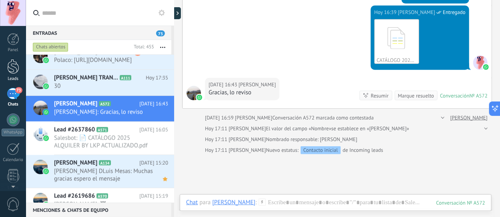
click at [9, 73] on div at bounding box center [13, 66] width 12 height 15
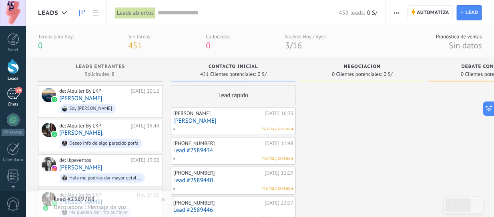
click at [17, 90] on span "74" at bounding box center [18, 90] width 7 height 6
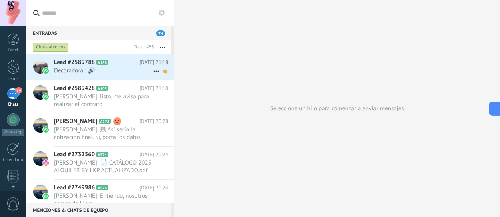
click at [117, 64] on icon at bounding box center [114, 62] width 8 height 8
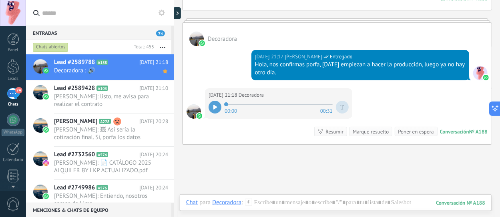
scroll to position [1093, 0]
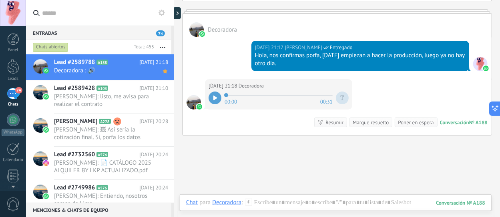
click at [216, 96] on icon at bounding box center [215, 98] width 4 height 5
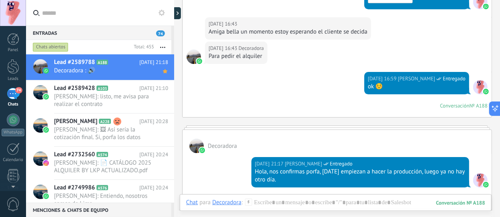
scroll to position [974, 0]
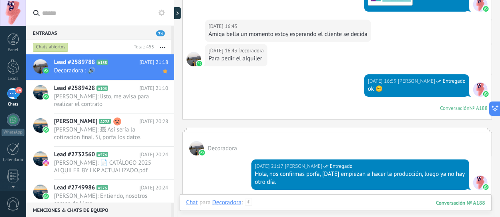
click at [278, 199] on div at bounding box center [335, 211] width 299 height 24
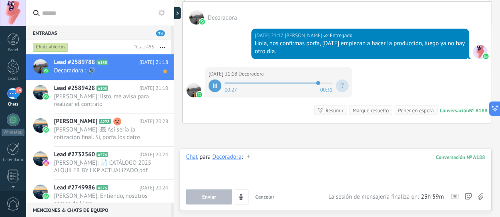
scroll to position [2565, 0]
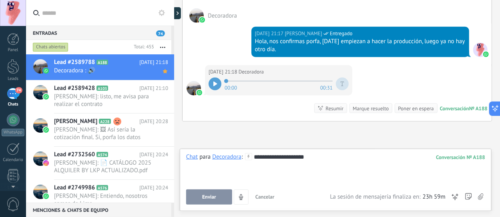
click at [225, 200] on button "Enviar" at bounding box center [209, 197] width 46 height 15
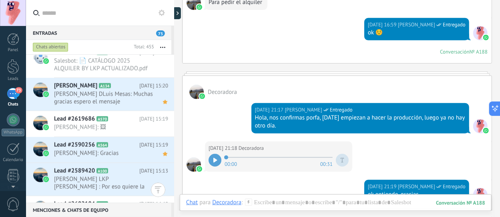
scroll to position [358, 0]
click at [109, 105] on span "[PERSON_NAME] DLuis Mesas: Muchas gracias espero el mensaje" at bounding box center [103, 97] width 99 height 15
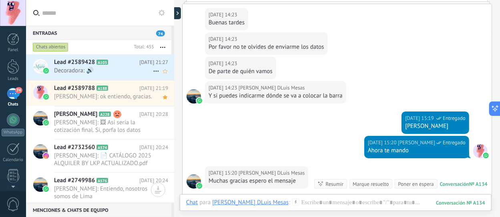
click at [98, 75] on div "Lead #2589428 A103 [DATE] 21:27 Decoradora: 🔊" at bounding box center [114, 66] width 120 height 25
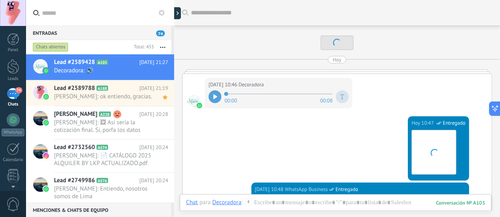
scroll to position [1231, 0]
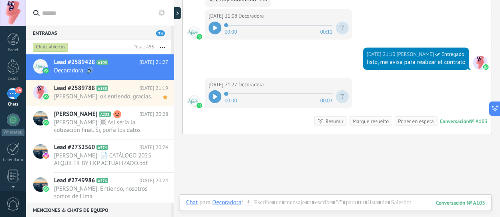
click at [217, 94] on icon at bounding box center [215, 96] width 4 height 5
click at [305, 204] on div at bounding box center [335, 211] width 299 height 24
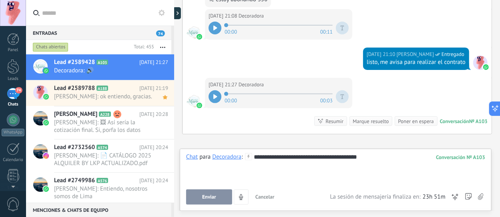
click at [212, 192] on button "Enviar" at bounding box center [209, 197] width 46 height 15
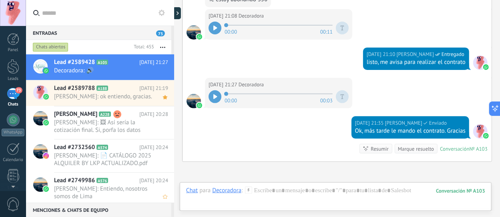
scroll to position [1311, 0]
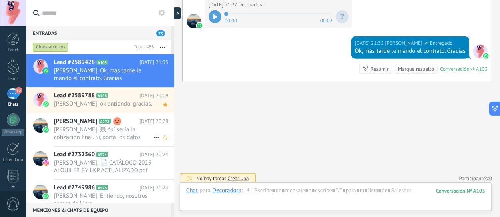
click at [131, 126] on span "[PERSON_NAME]: 🖼 Así sería la cotización final. Si, porfa los datos para entreg…" at bounding box center [103, 133] width 99 height 15
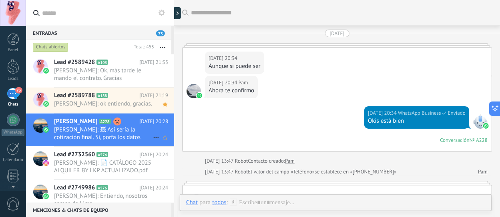
scroll to position [1599, 0]
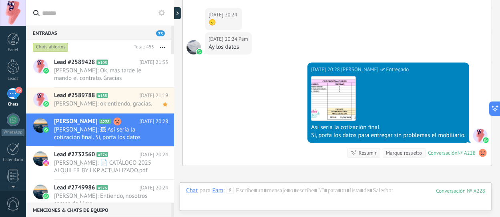
click at [478, 149] on use at bounding box center [482, 153] width 8 height 8
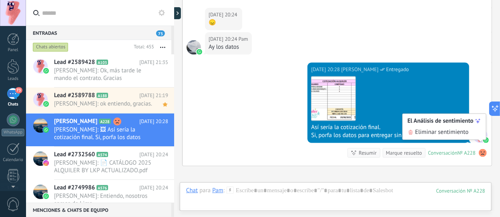
click at [447, 133] on span "Eliminar sentimiento" at bounding box center [442, 132] width 54 height 8
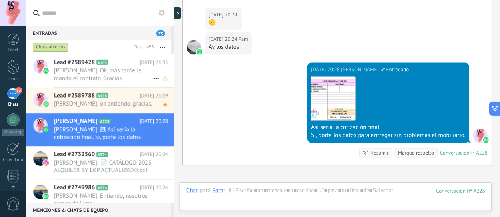
click at [83, 74] on span "[PERSON_NAME]: Ok, más tarde le mando el contrato. Gracias" at bounding box center [103, 74] width 99 height 15
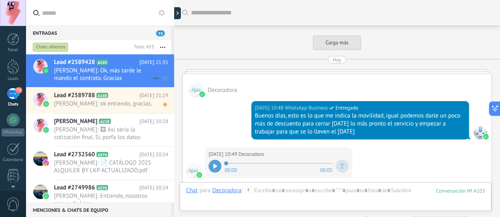
scroll to position [1167, 0]
